Goal: Task Accomplishment & Management: Manage account settings

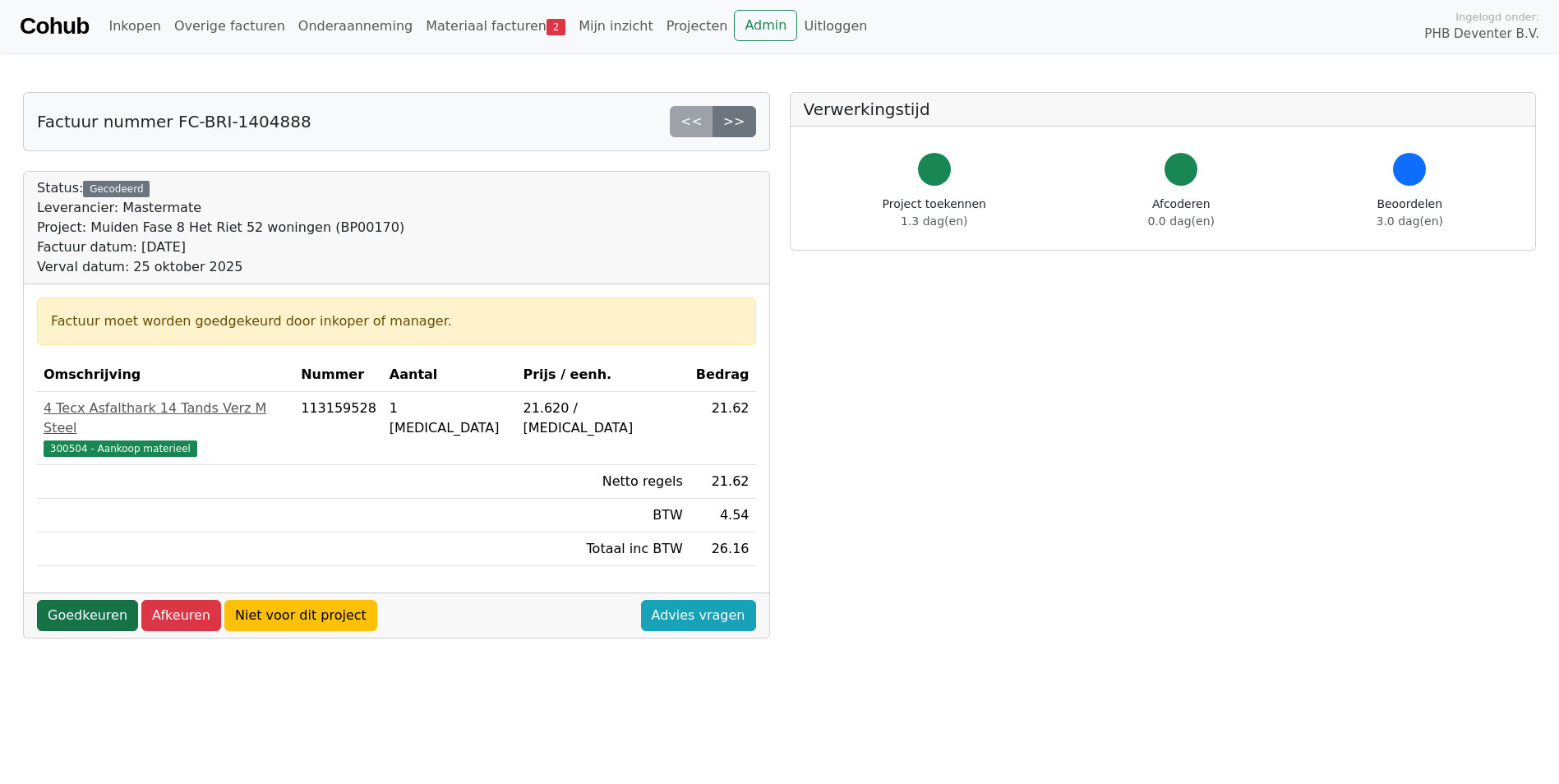
click at [99, 600] on link "Goedkeuren" at bounding box center [88, 615] width 101 height 31
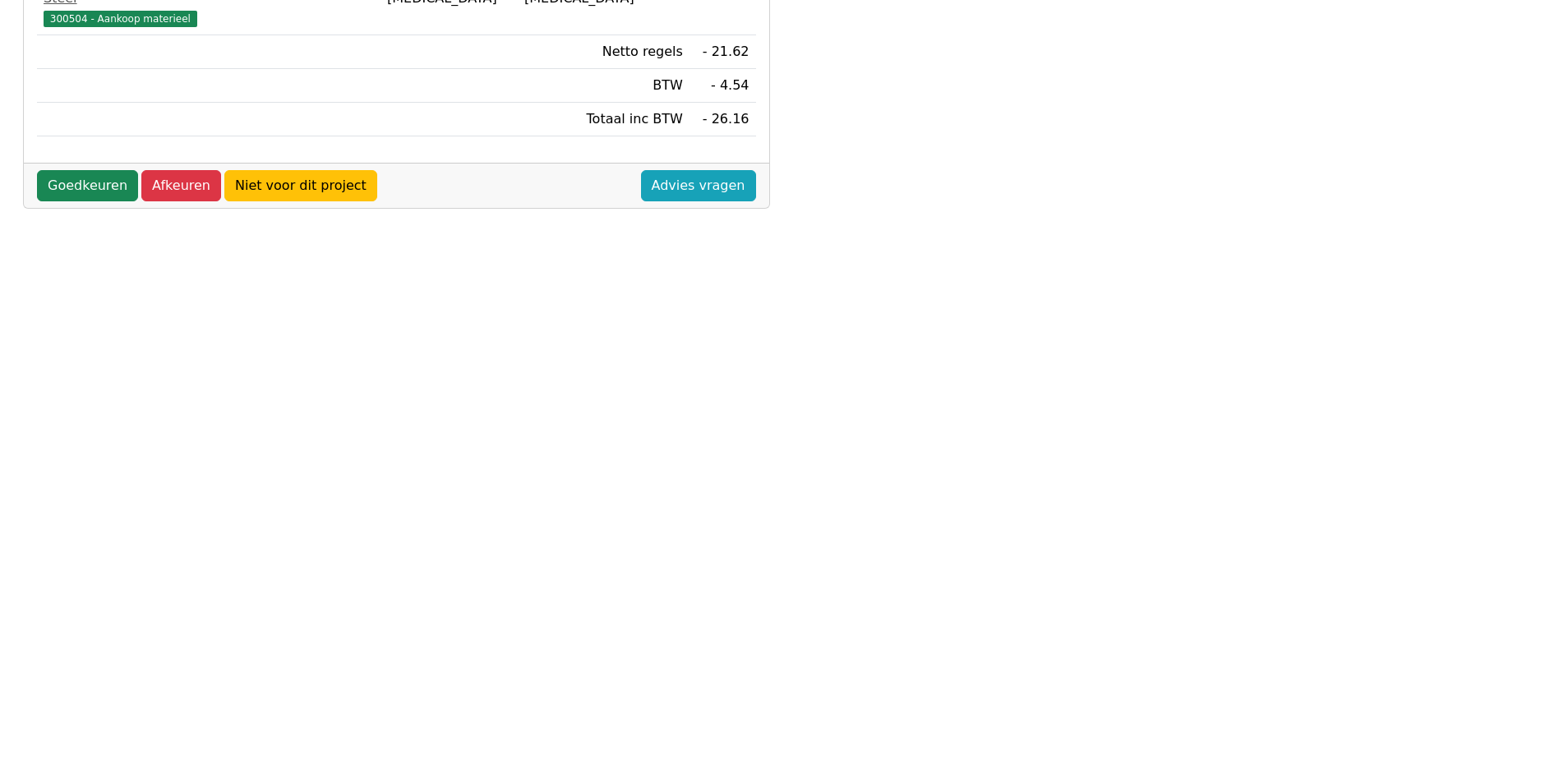
scroll to position [435, 0]
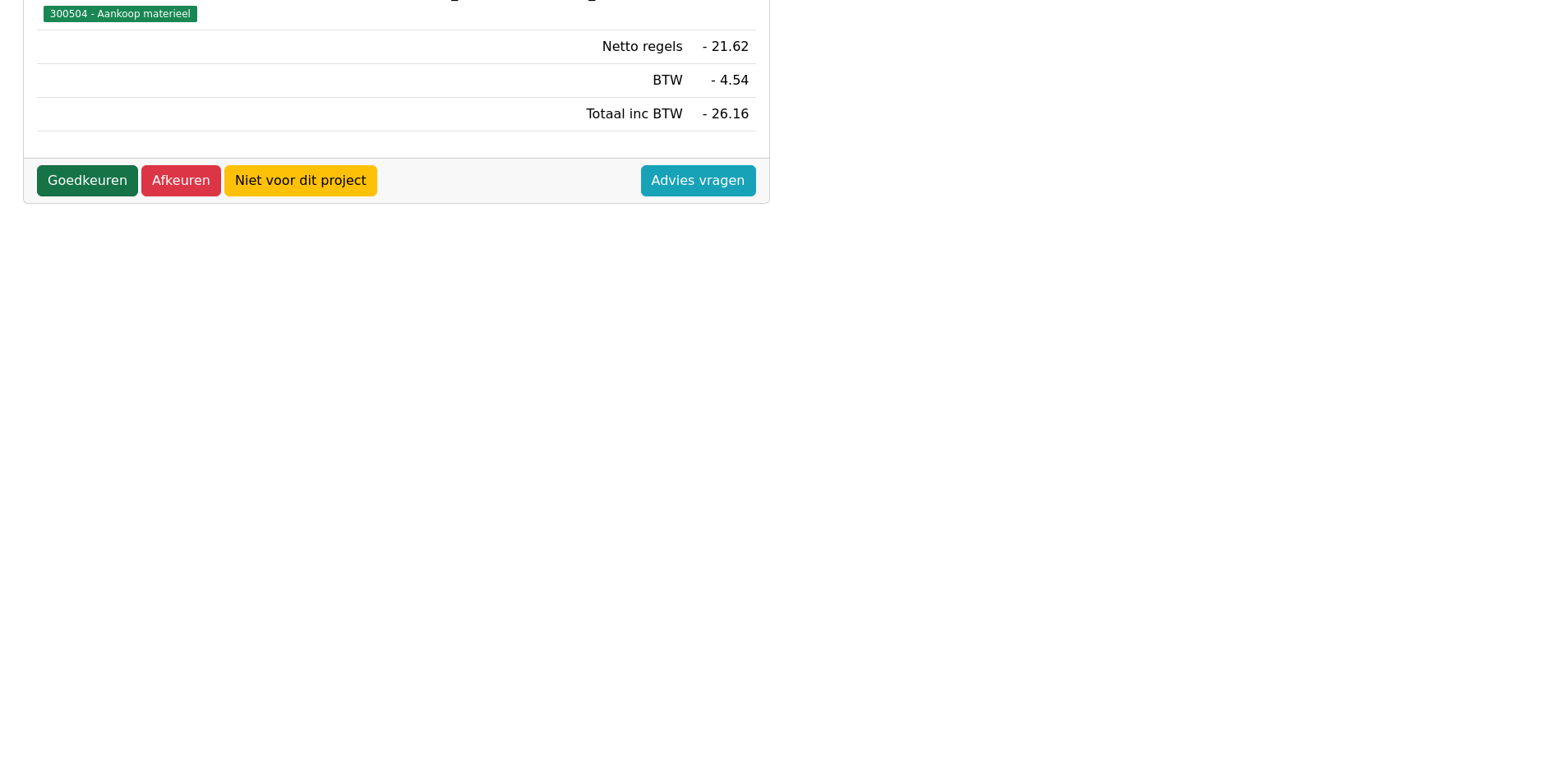
click at [113, 165] on link "Goedkeuren" at bounding box center [88, 180] width 101 height 31
